Goal: Information Seeking & Learning: Learn about a topic

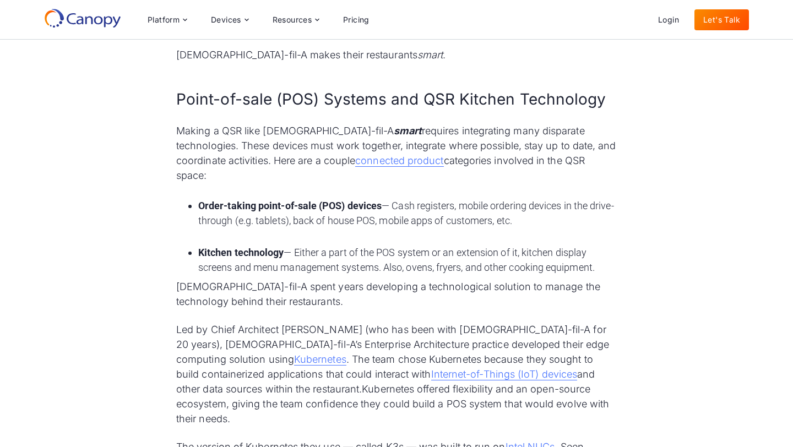
scroll to position [888, 0]
click at [202, 200] on strong "Order-taking point-of-sale (POS) devices" at bounding box center [289, 206] width 183 height 12
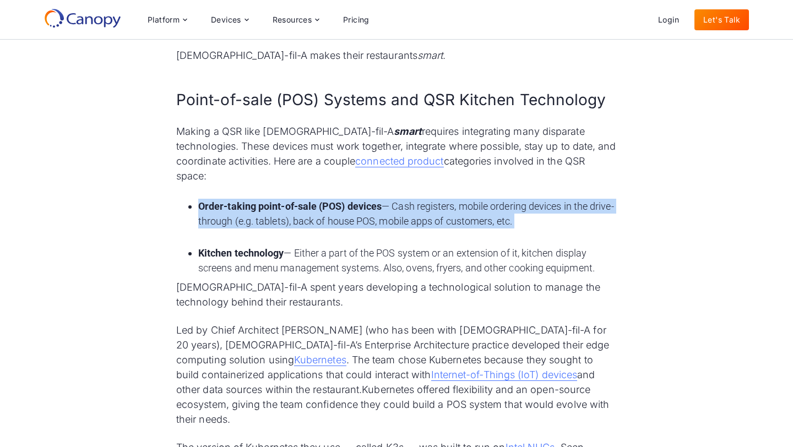
click at [202, 200] on strong "Order-taking point-of-sale (POS) devices" at bounding box center [289, 206] width 183 height 12
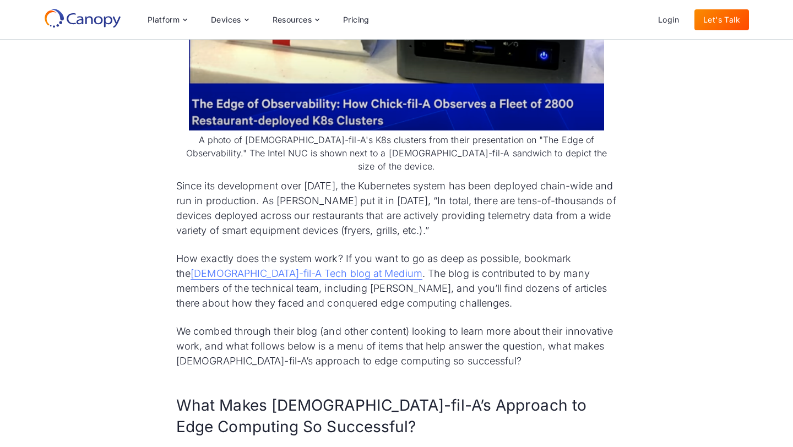
scroll to position [1534, 0]
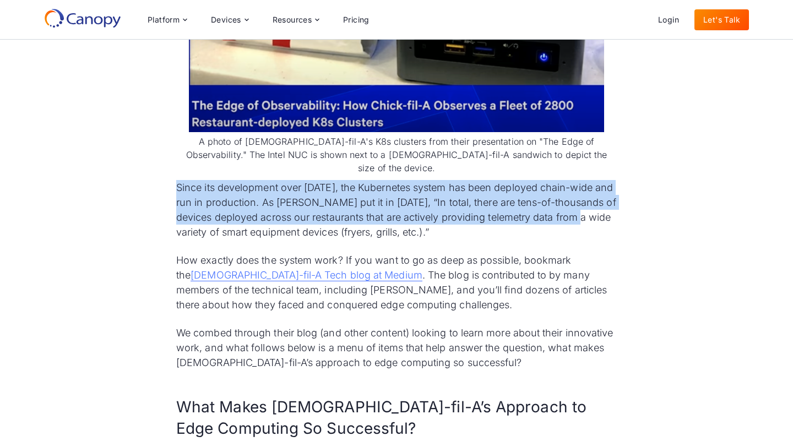
drag, startPoint x: 177, startPoint y: 117, endPoint x: 184, endPoint y: 166, distance: 50.1
click at [184, 180] on p "Since its development over [DATE], the Kubernetes system has been deployed chai…" at bounding box center [396, 209] width 440 height 59
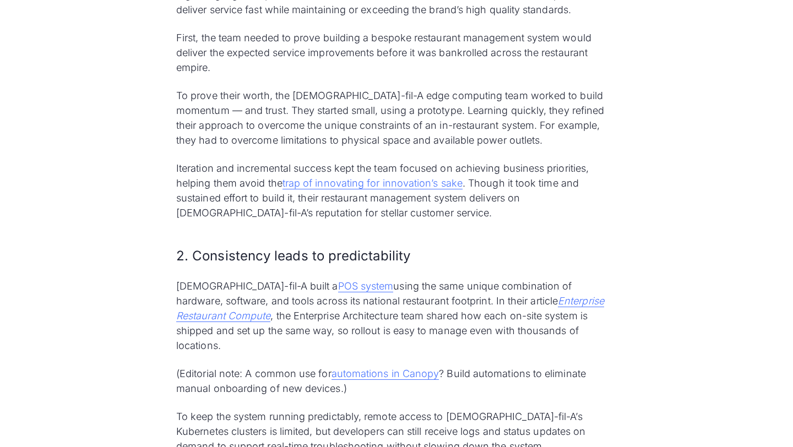
scroll to position [2138, 0]
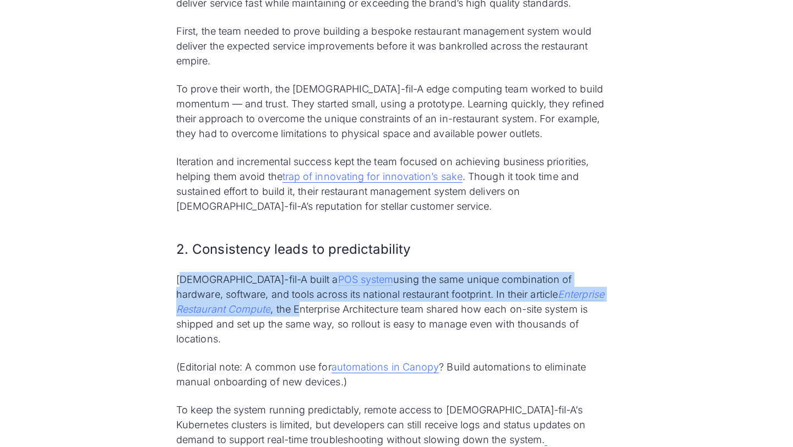
drag, startPoint x: 180, startPoint y: 208, endPoint x: 179, endPoint y: 239, distance: 30.8
click at [179, 272] on p "Chick-fil-A built a POS system using the same unique combination of hardware, s…" at bounding box center [396, 309] width 440 height 74
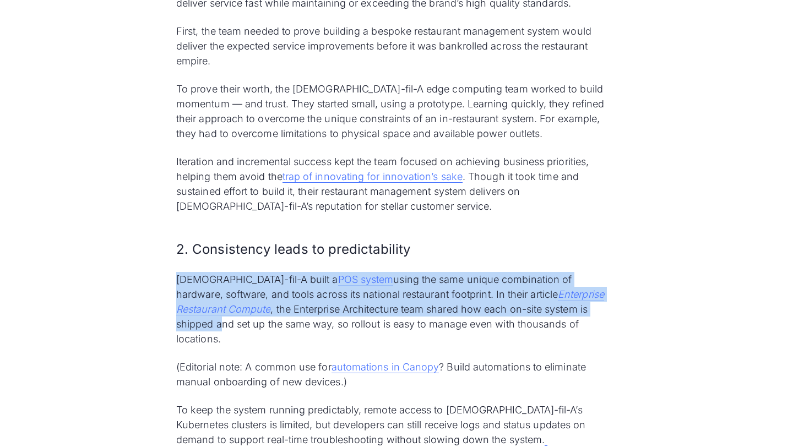
drag, startPoint x: 178, startPoint y: 210, endPoint x: 519, endPoint y: 241, distance: 342.1
click at [519, 272] on p "Chick-fil-A built a POS system using the same unique combination of hardware, s…" at bounding box center [396, 309] width 440 height 74
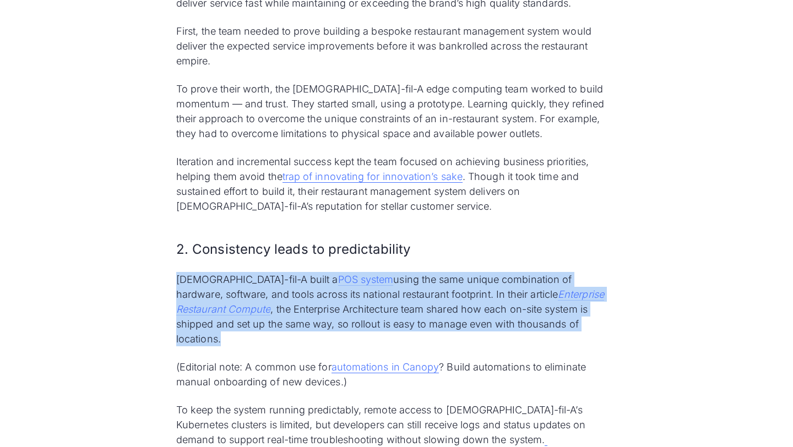
drag, startPoint x: 493, startPoint y: 253, endPoint x: 163, endPoint y: 216, distance: 331.2
copy p "Chick-fil-A built a POS system using the same unique combination of hardware, s…"
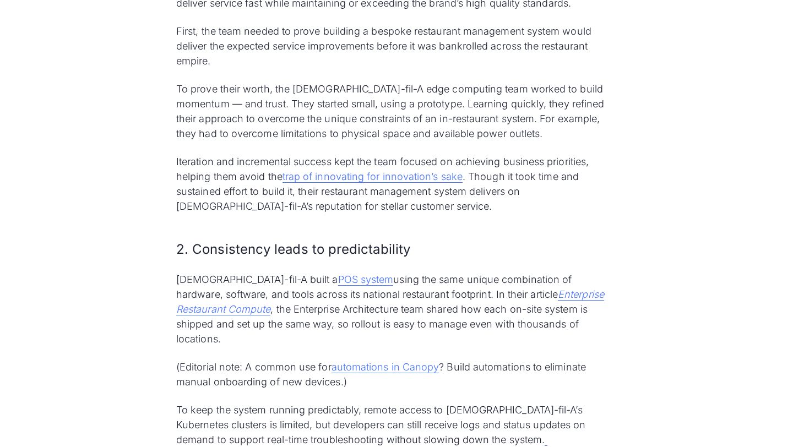
click at [485, 240] on h3 "2. Consistency leads to predictability" at bounding box center [396, 249] width 440 height 19
click at [493, 288] on em "Enterprise Restaurant Compute" at bounding box center [390, 301] width 428 height 26
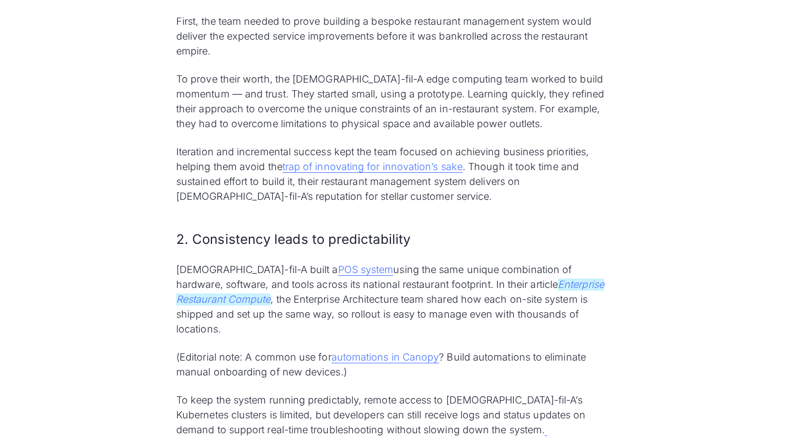
click at [474, 279] on em "Enterprise Restaurant Compute" at bounding box center [390, 292] width 428 height 26
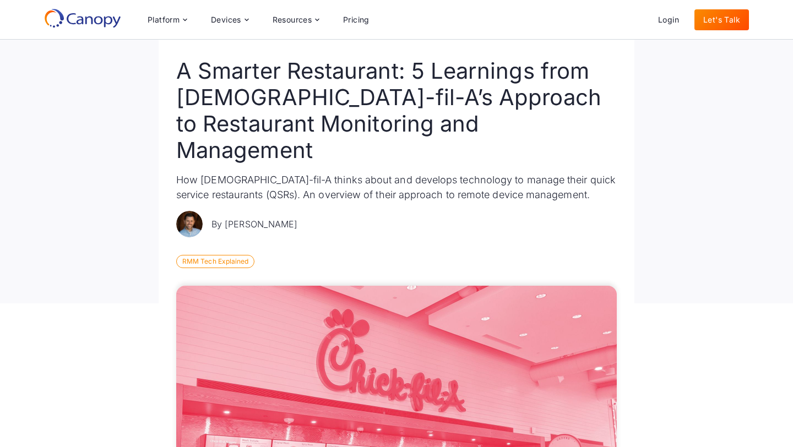
scroll to position [0, 0]
